Goal: Task Accomplishment & Management: Complete application form

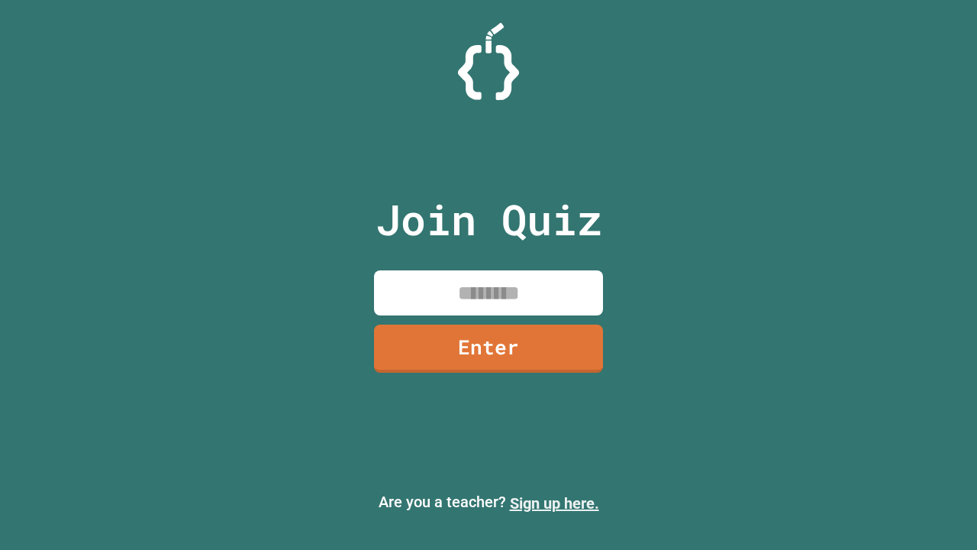
click at [554, 503] on link "Sign up here." at bounding box center [554, 503] width 89 height 18
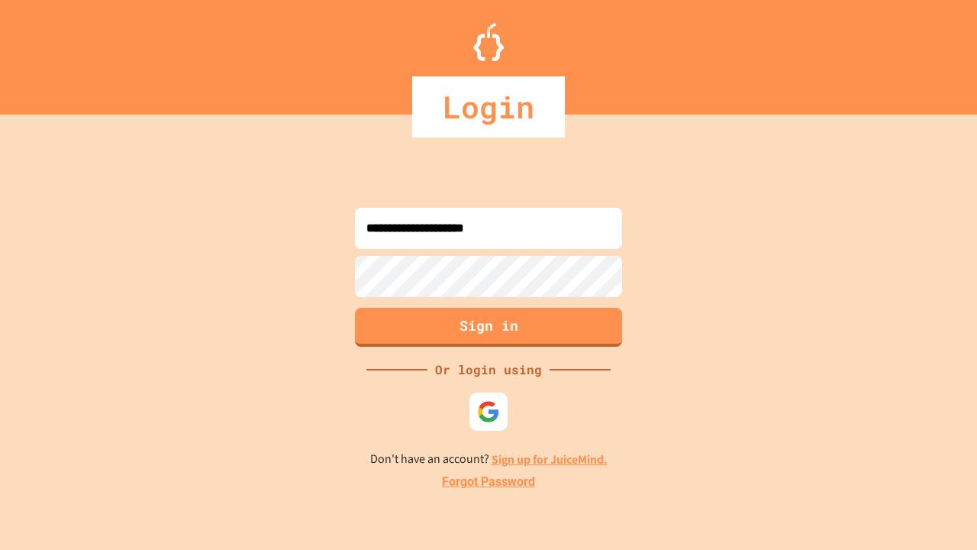
type input "**********"
